Goal: Task Accomplishment & Management: Use online tool/utility

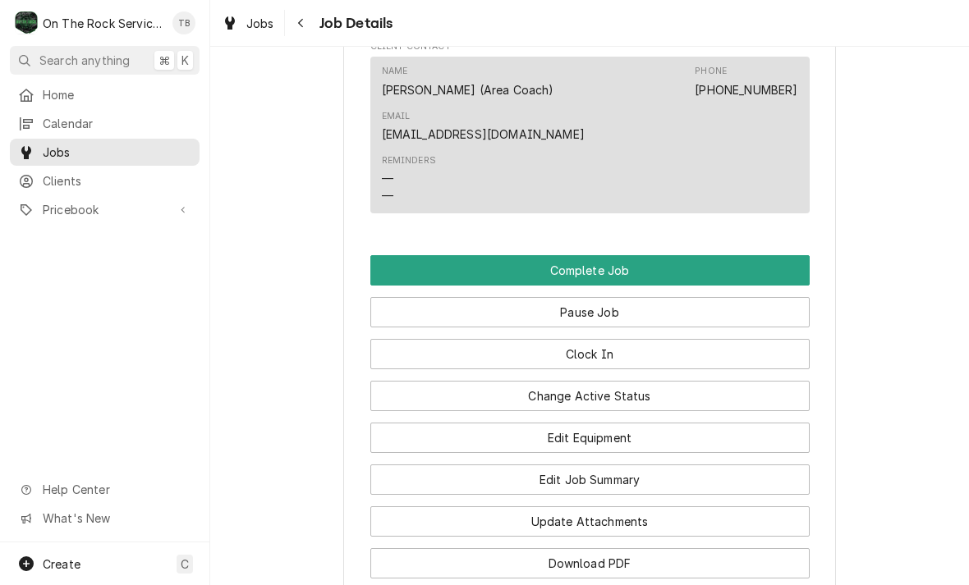
scroll to position [1621, 0]
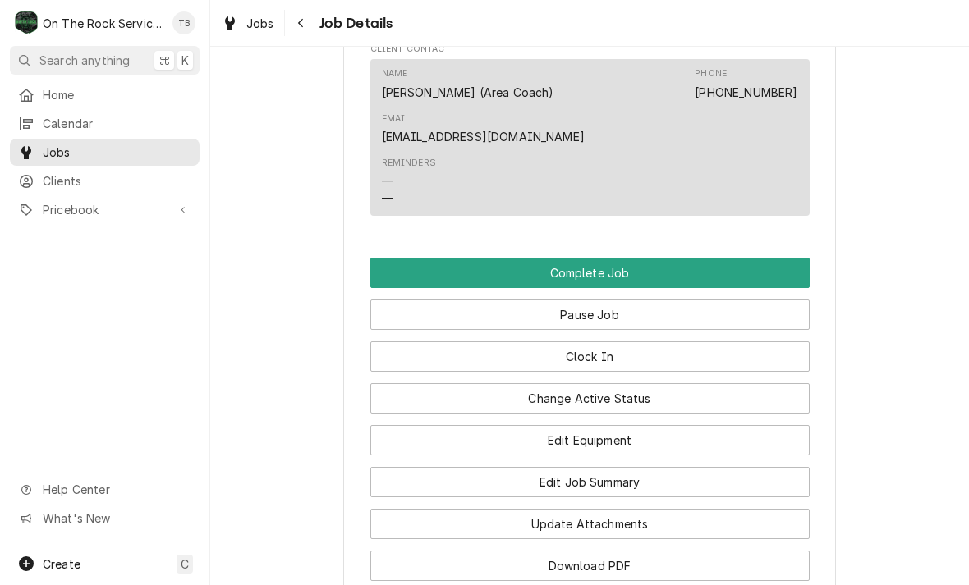
click at [618, 354] on button "Clock In" at bounding box center [589, 356] width 439 height 30
click at [627, 387] on button "Change Active Status" at bounding box center [589, 398] width 439 height 30
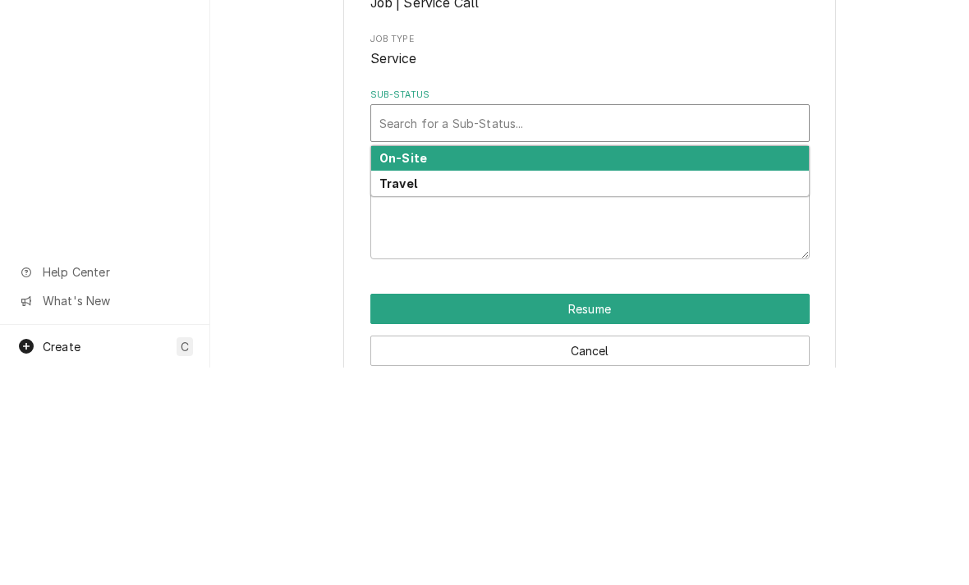
click at [438, 364] on div "On-Site" at bounding box center [589, 376] width 437 height 25
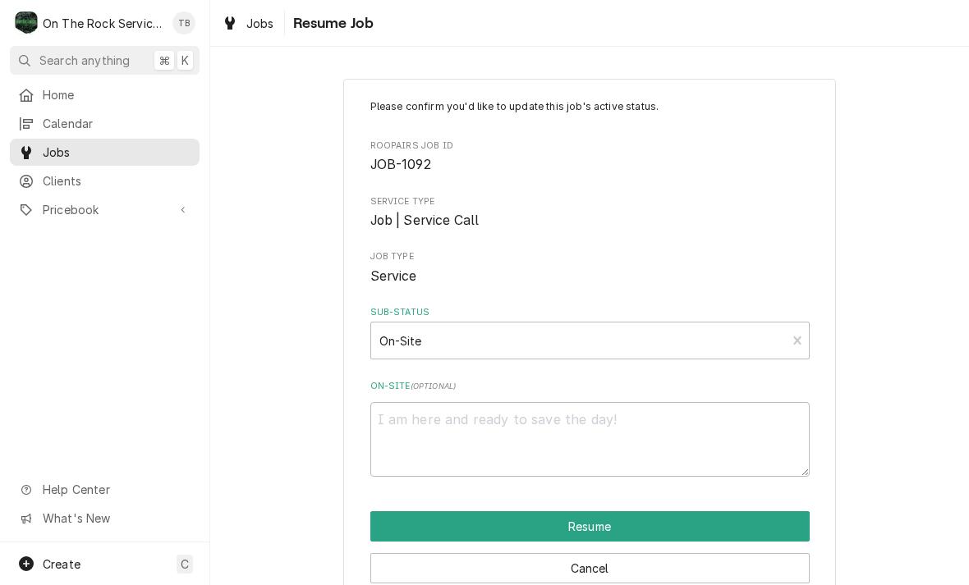
click at [652, 519] on button "Resume" at bounding box center [589, 526] width 439 height 30
type textarea "x"
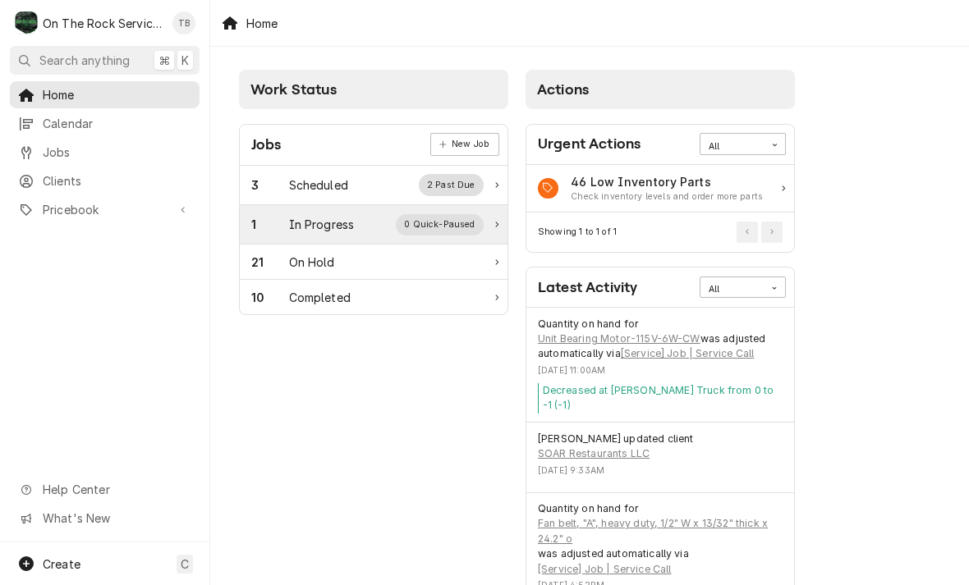
click at [290, 219] on div "In Progress" at bounding box center [322, 224] width 66 height 17
